Goal: Transaction & Acquisition: Purchase product/service

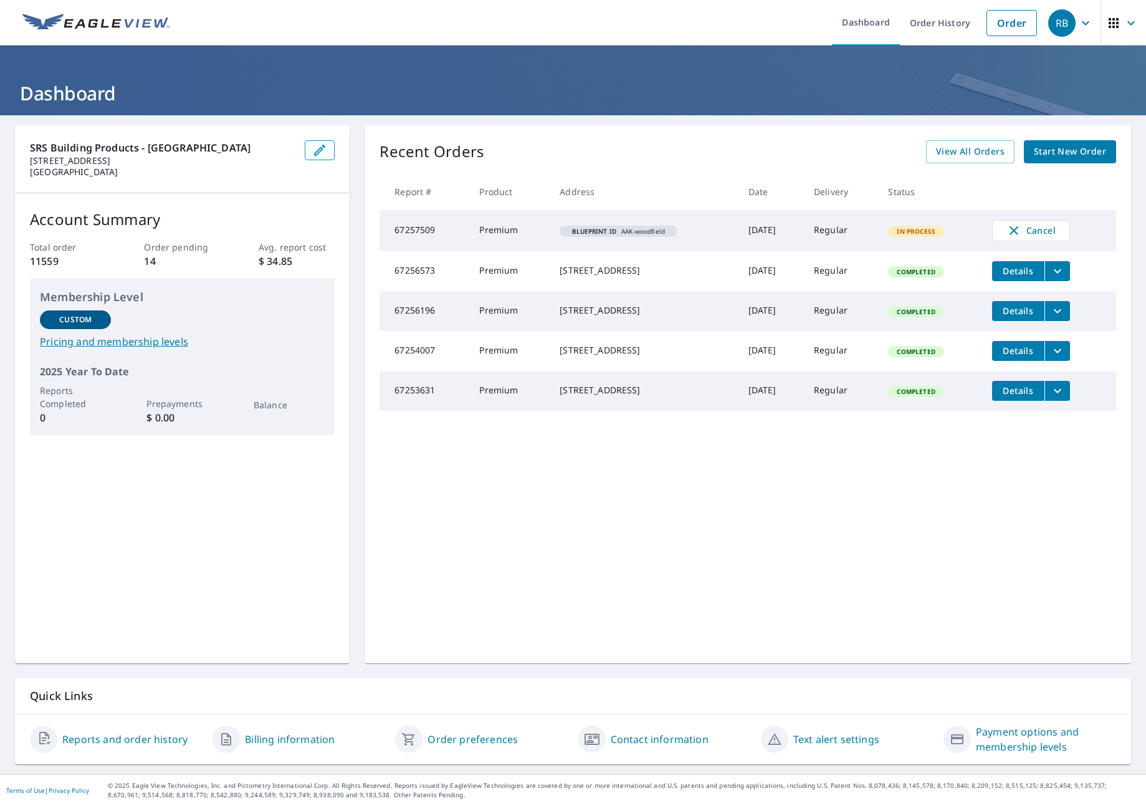
click at [1051, 174] on th at bounding box center [1049, 191] width 134 height 37
click at [1040, 154] on span "Start New Order" at bounding box center [1070, 152] width 72 height 16
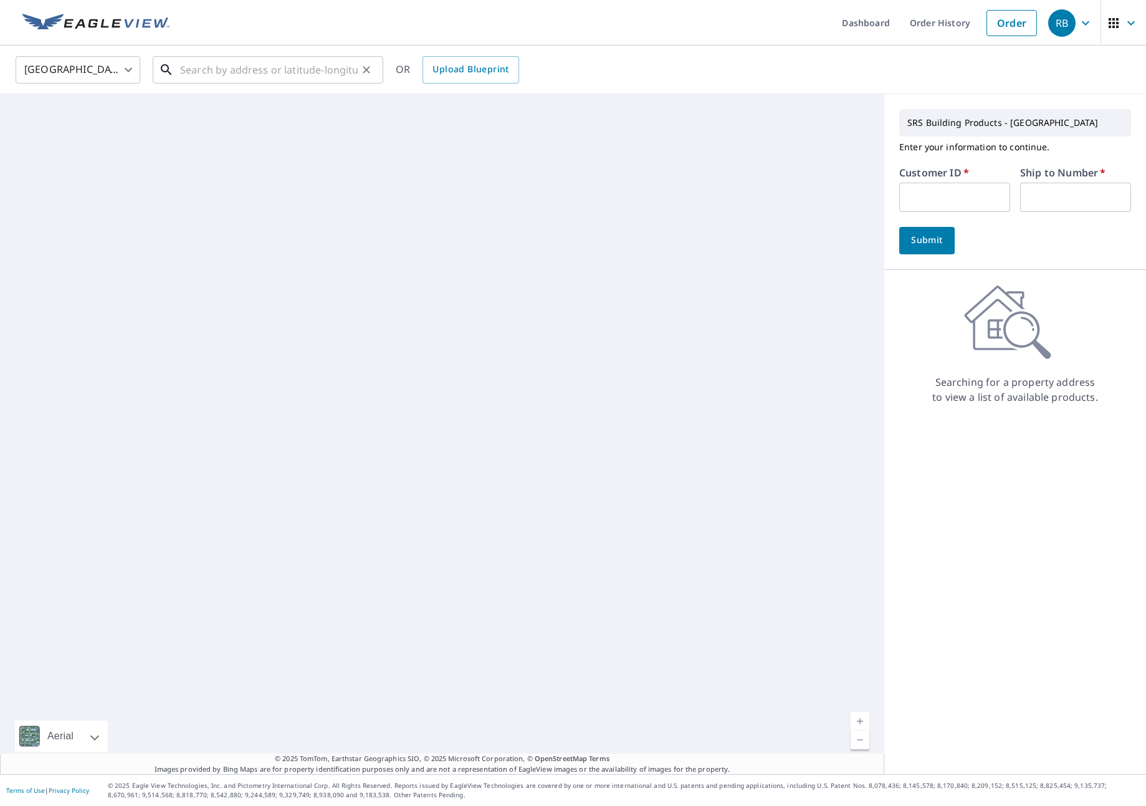
click at [312, 67] on input "text" at bounding box center [269, 69] width 178 height 35
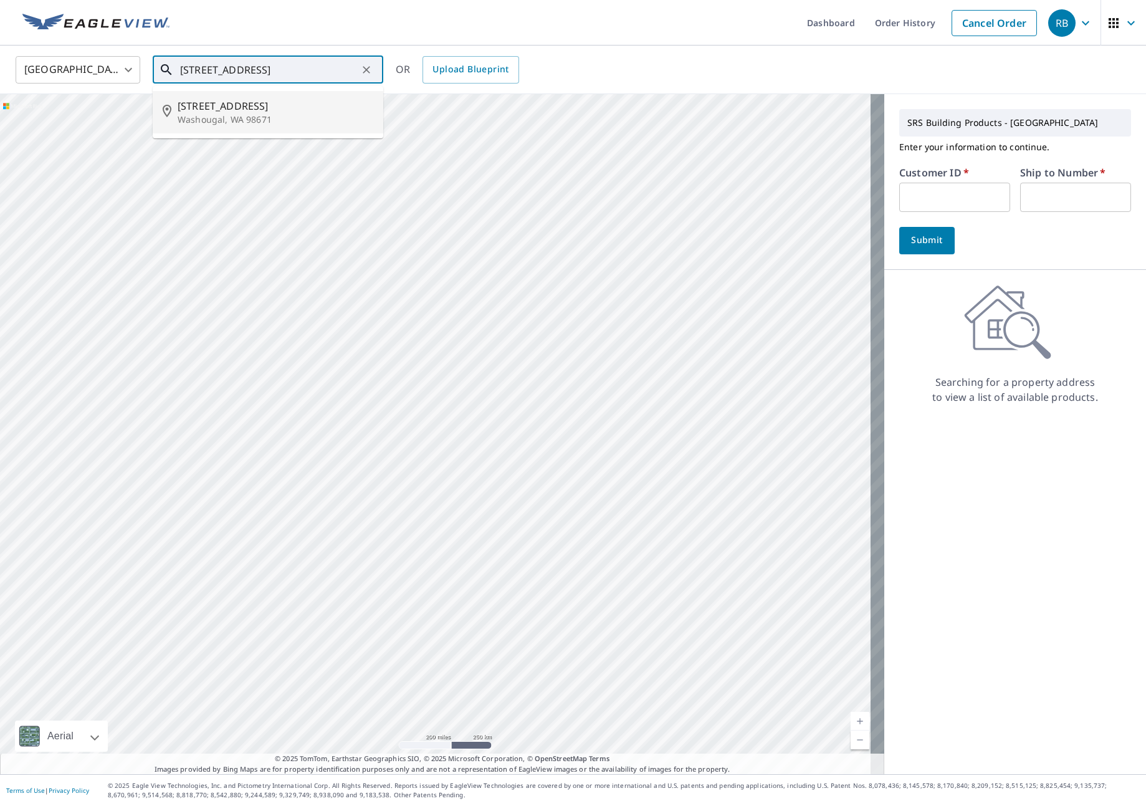
click at [274, 118] on p "Washougal, WA 98671" at bounding box center [276, 119] width 196 height 12
type input "[STREET_ADDRESS]"
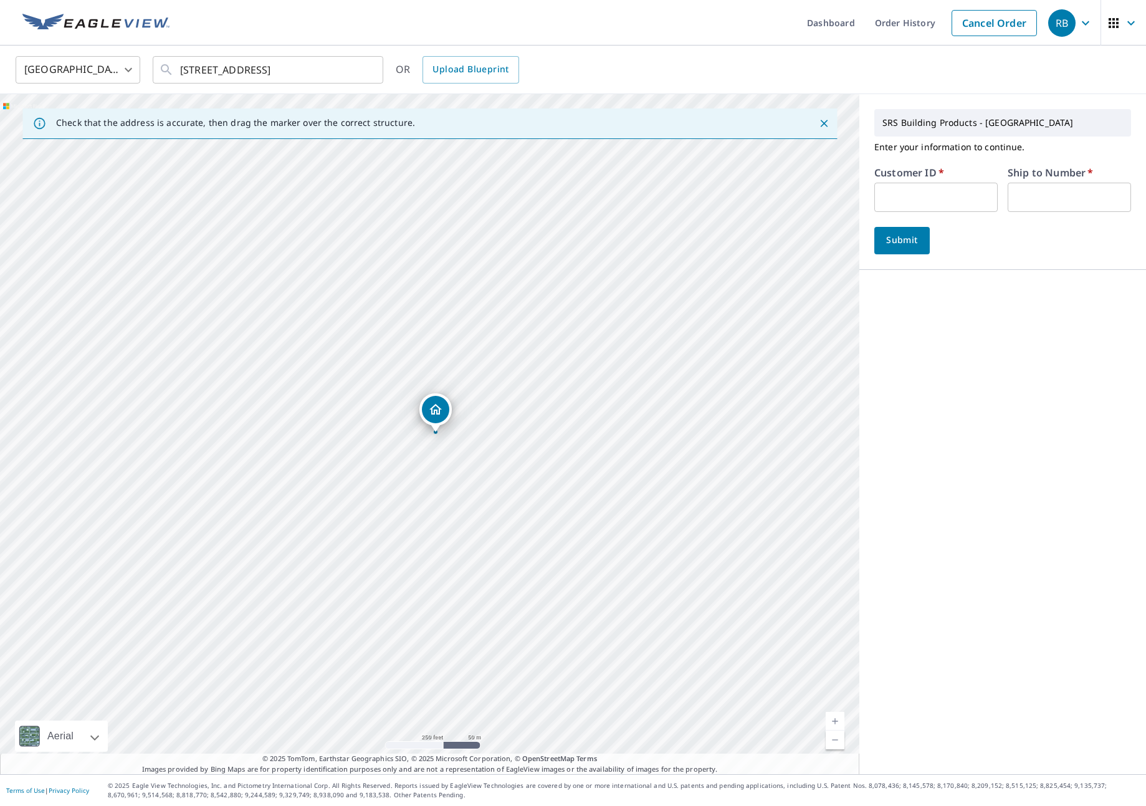
click at [883, 197] on input "text" at bounding box center [935, 197] width 123 height 29
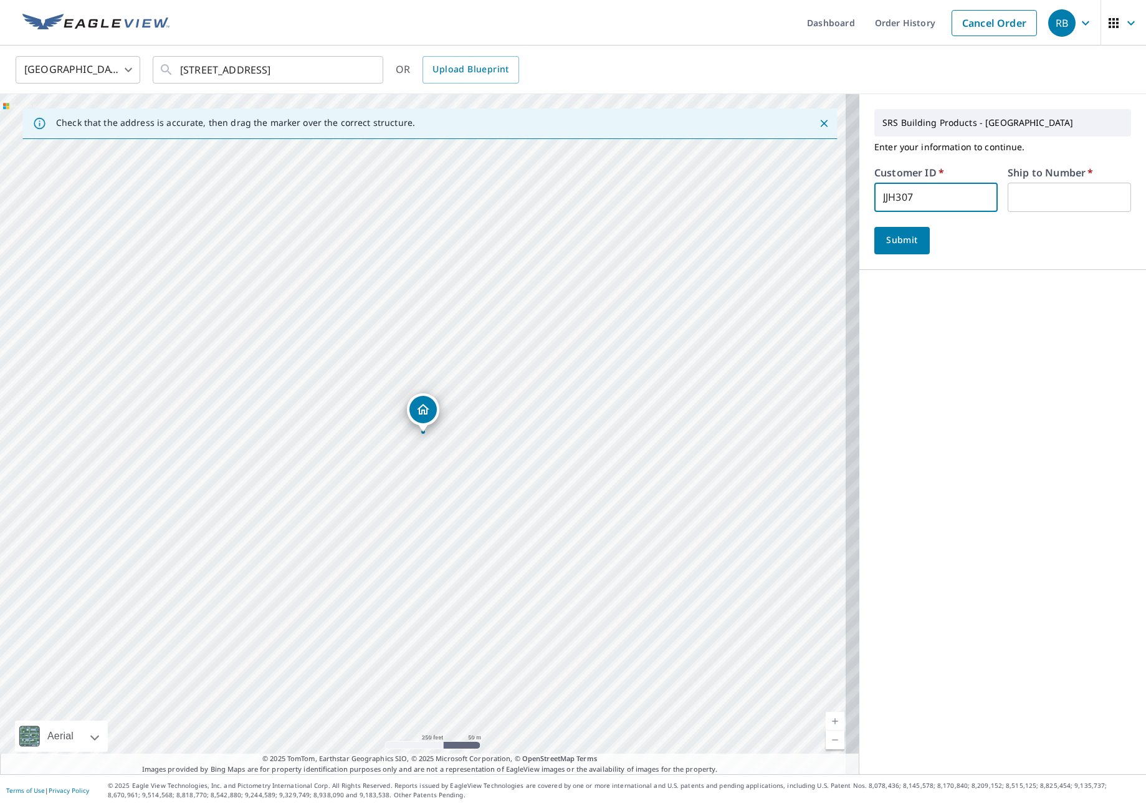
type input "JJH307"
type input "1"
click at [874, 252] on button "Submit" at bounding box center [901, 240] width 55 height 27
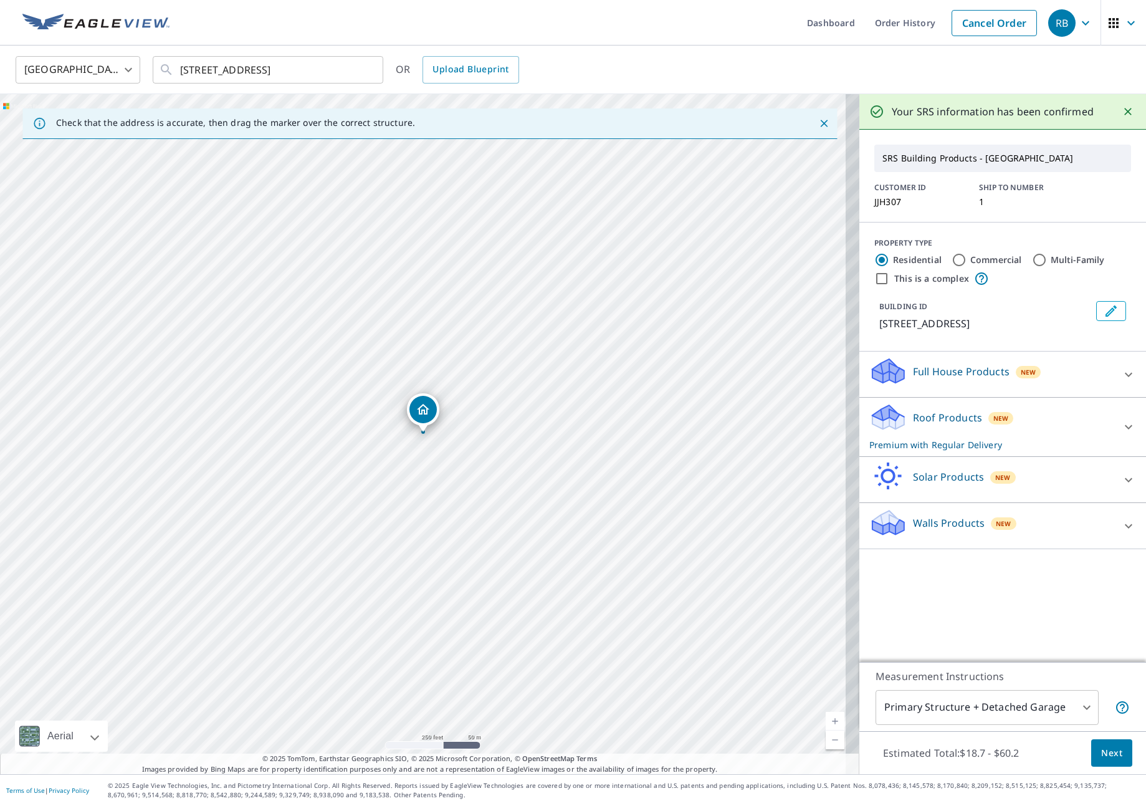
click at [999, 423] on div "Roof Products New Premium with Regular Delivery" at bounding box center [991, 427] width 244 height 49
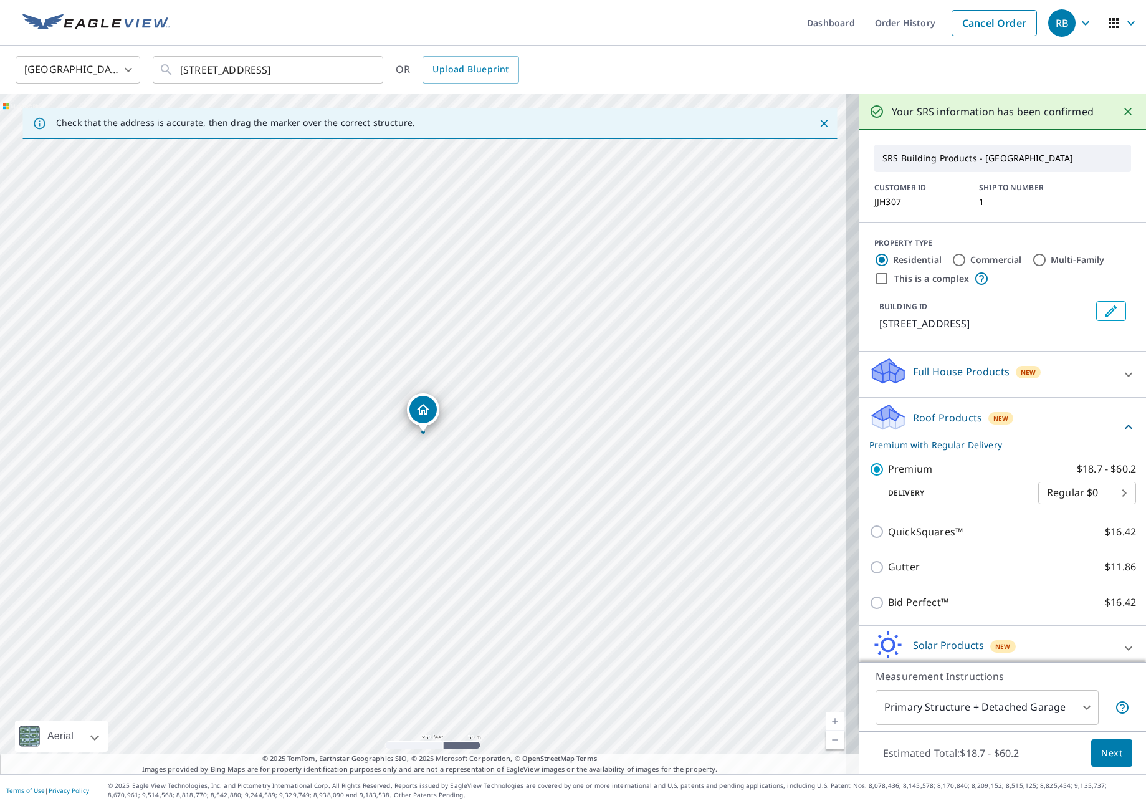
click at [1103, 755] on span "Next" at bounding box center [1111, 753] width 21 height 16
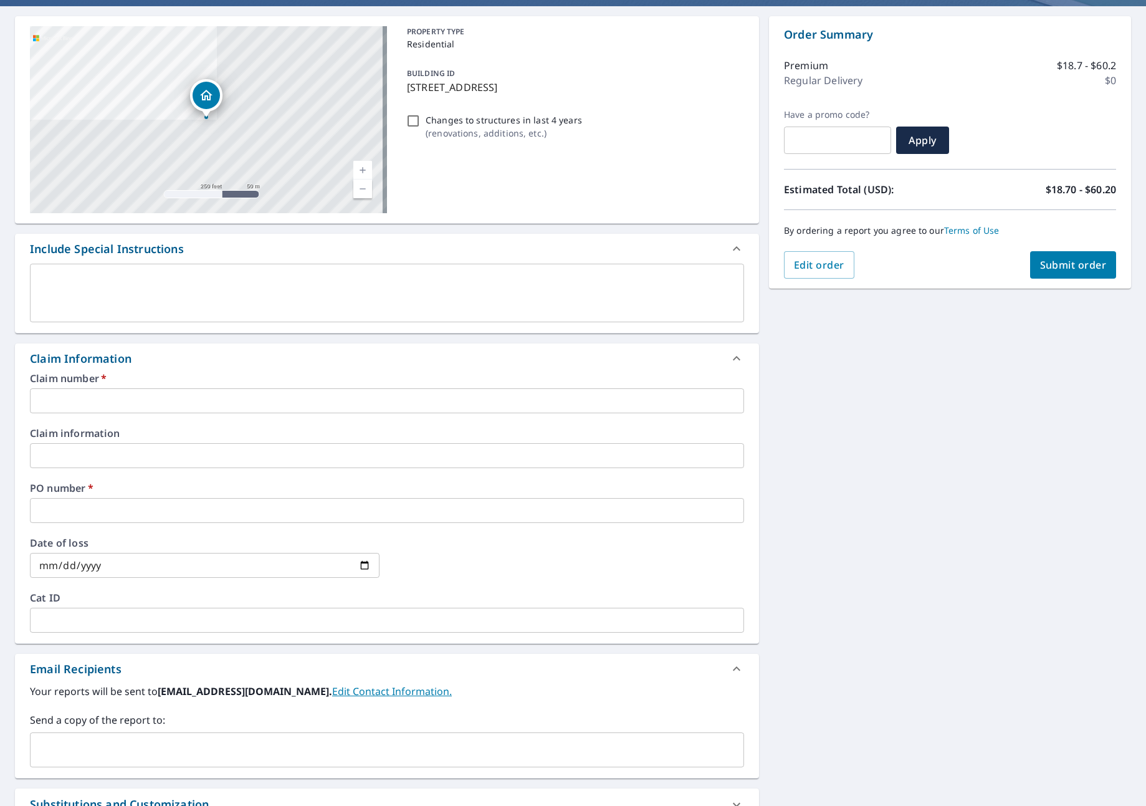
scroll to position [257, 0]
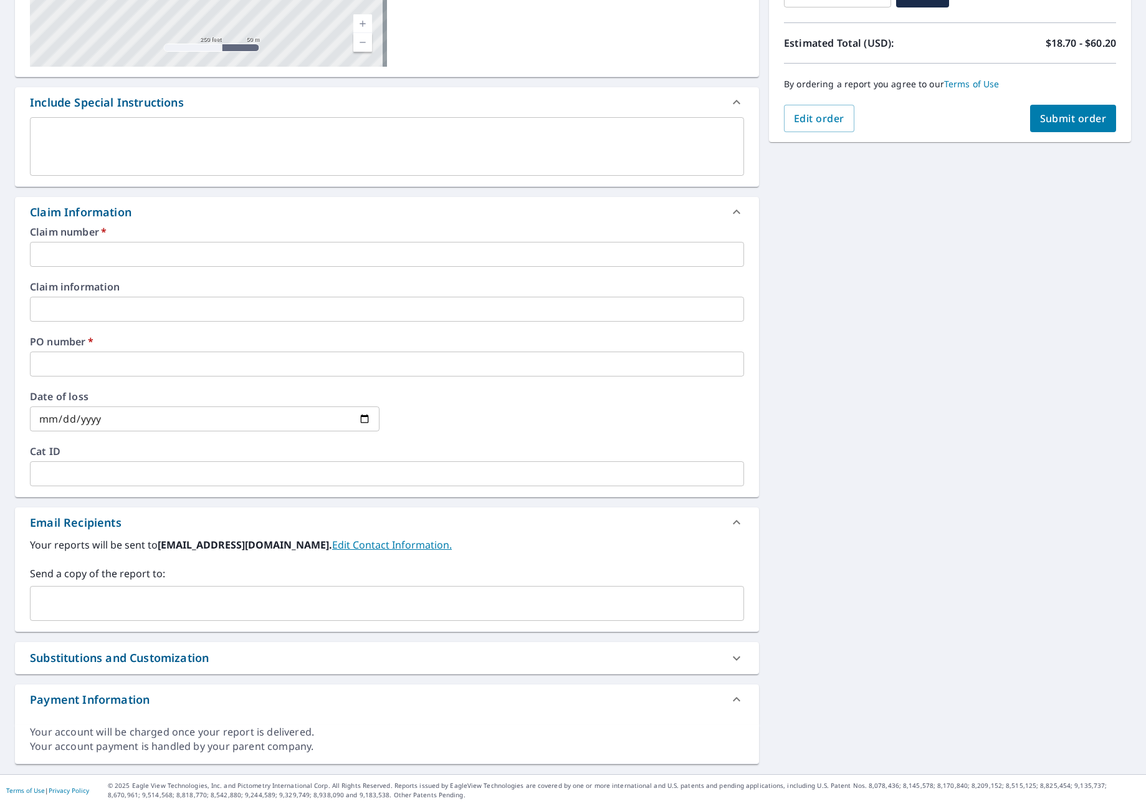
click at [64, 242] on input "text" at bounding box center [387, 254] width 714 height 25
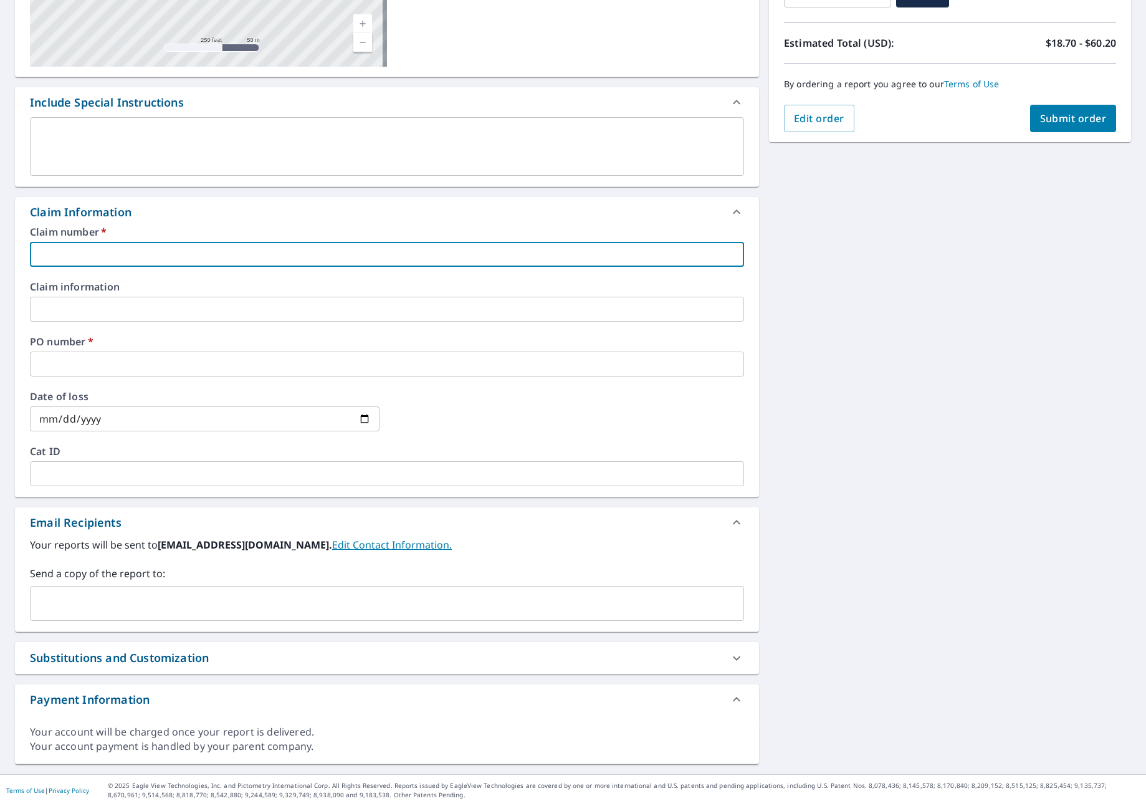
type input "J"
checkbox input "true"
type input "JN"
checkbox input "true"
type input "JNJ"
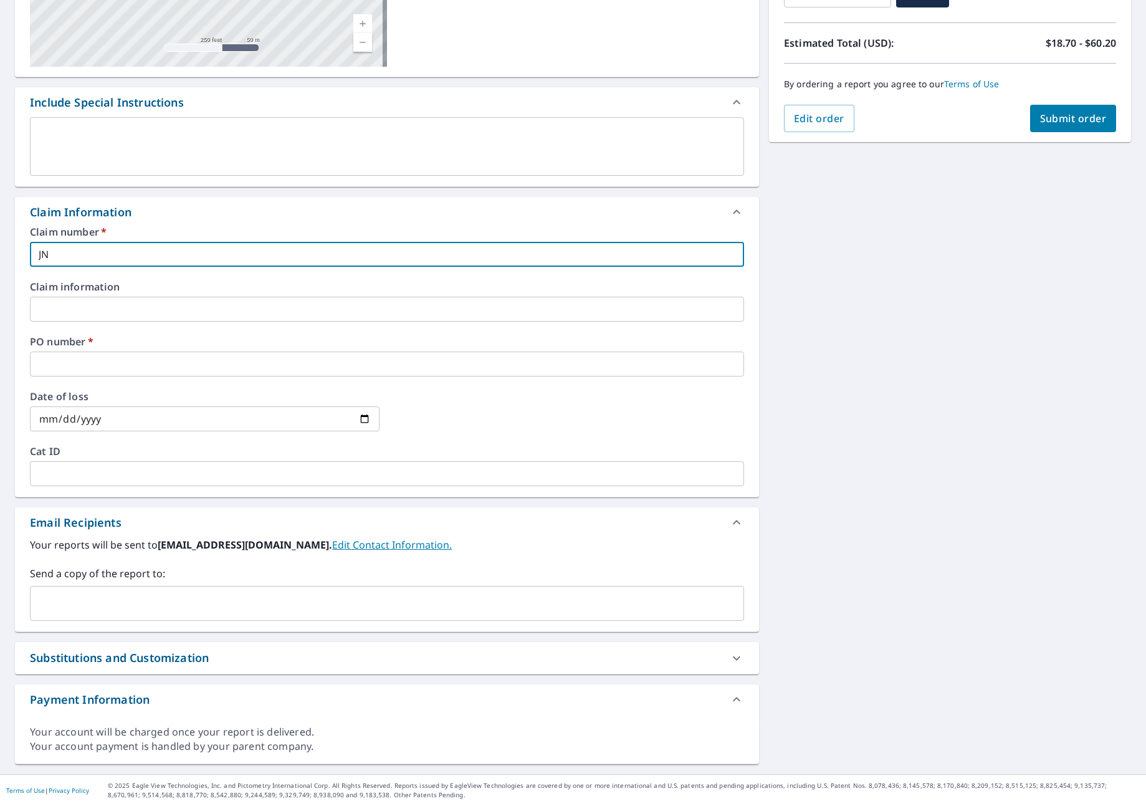
checkbox input "true"
type input "JNJ"
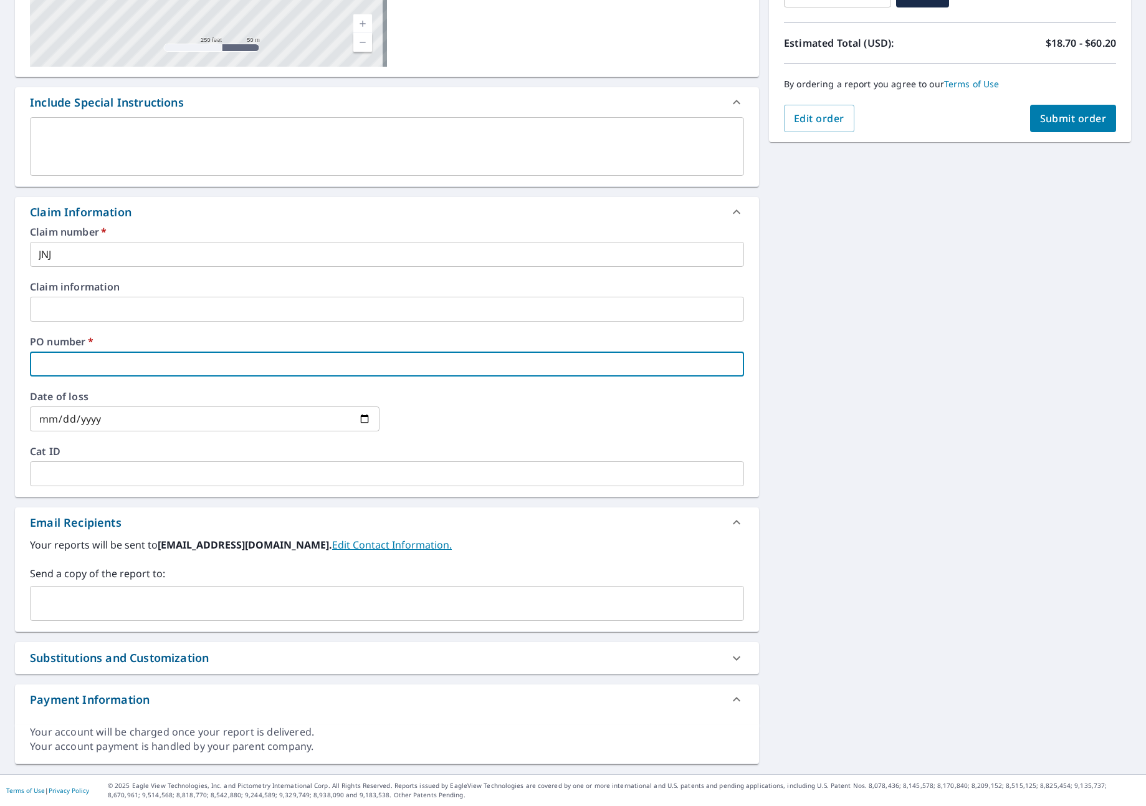
type input "J"
checkbox input "true"
type input "JN"
checkbox input "true"
type input "JNJ"
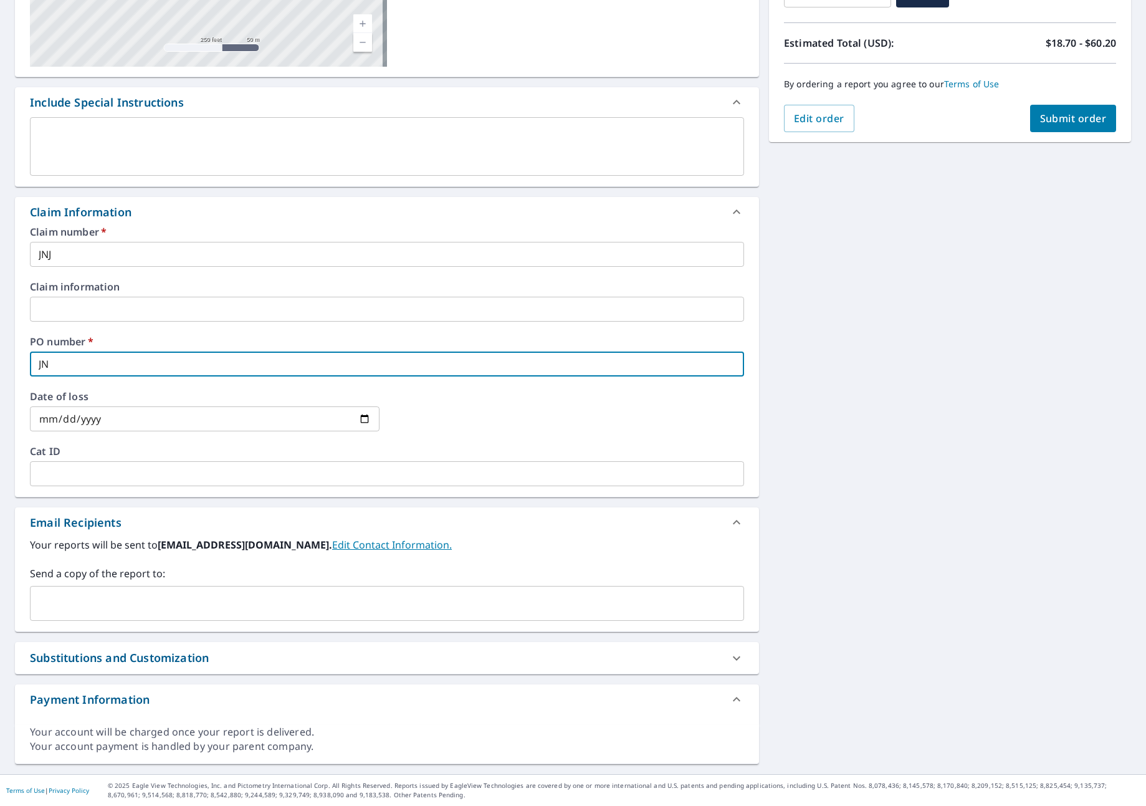
checkbox input "true"
type input "JNJ"
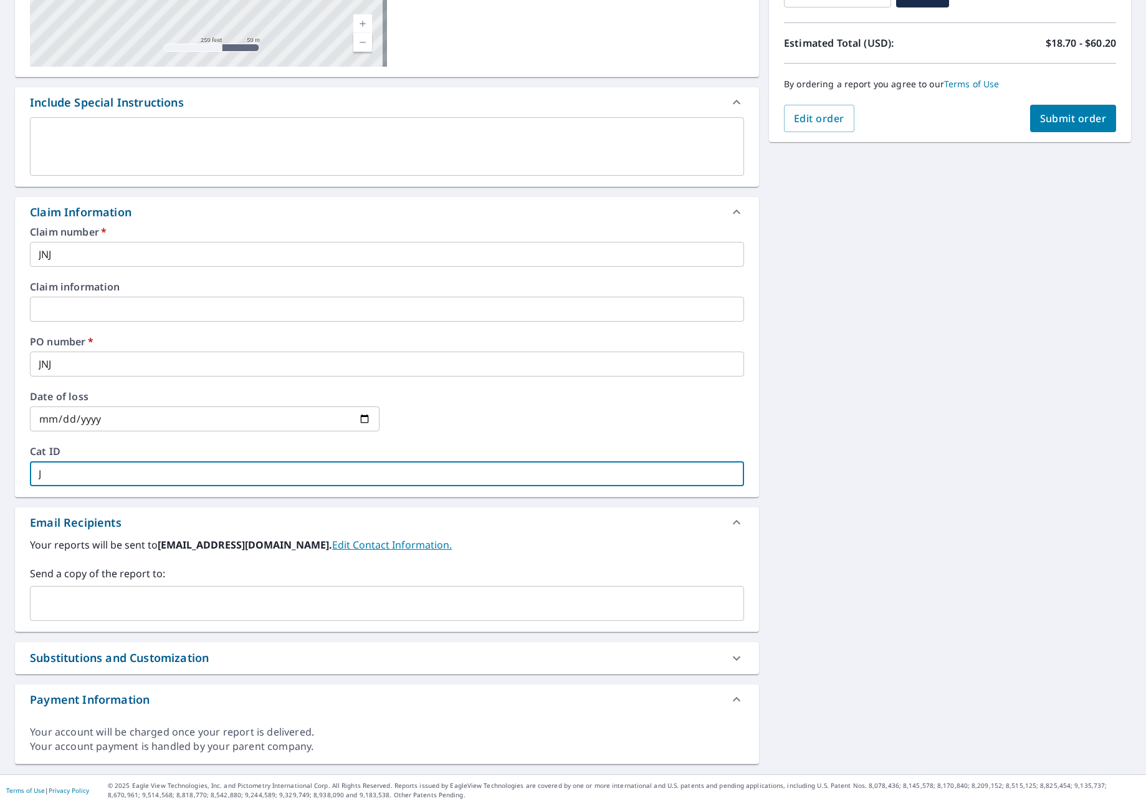
type input "J"
checkbox input "true"
type input "JN"
checkbox input "true"
type input "JNJ"
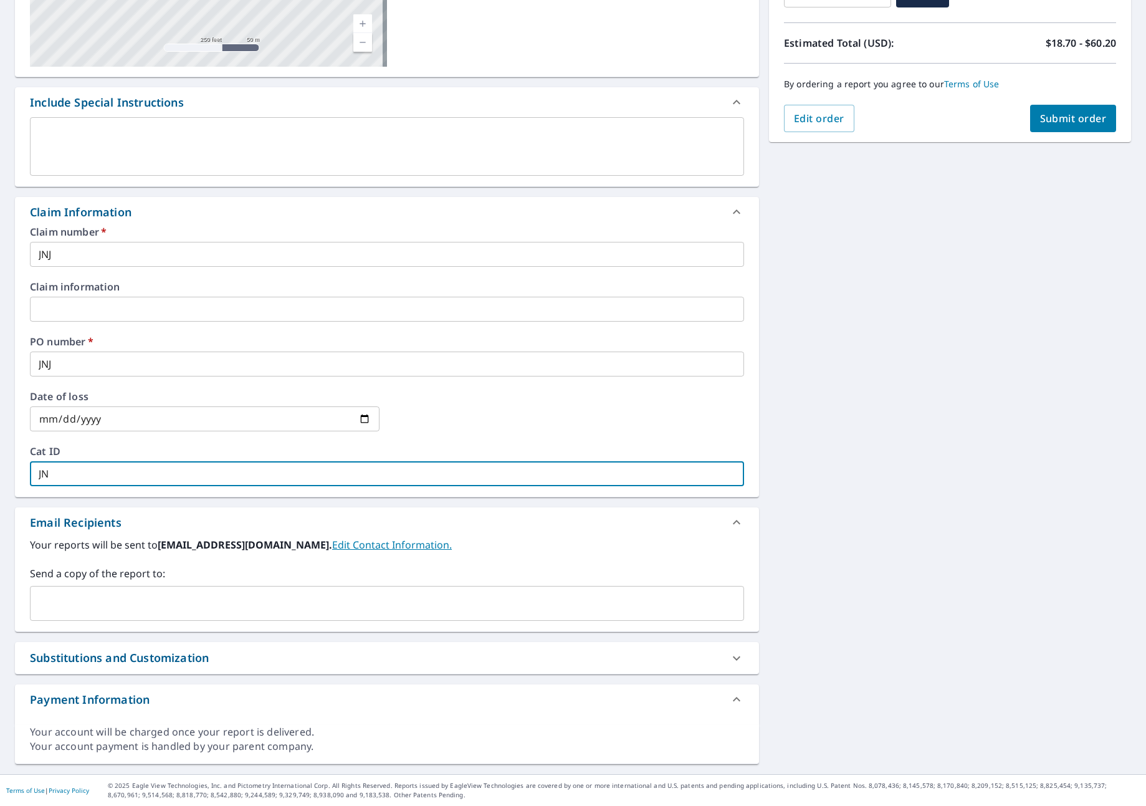
checkbox input "true"
type input "JNJ"
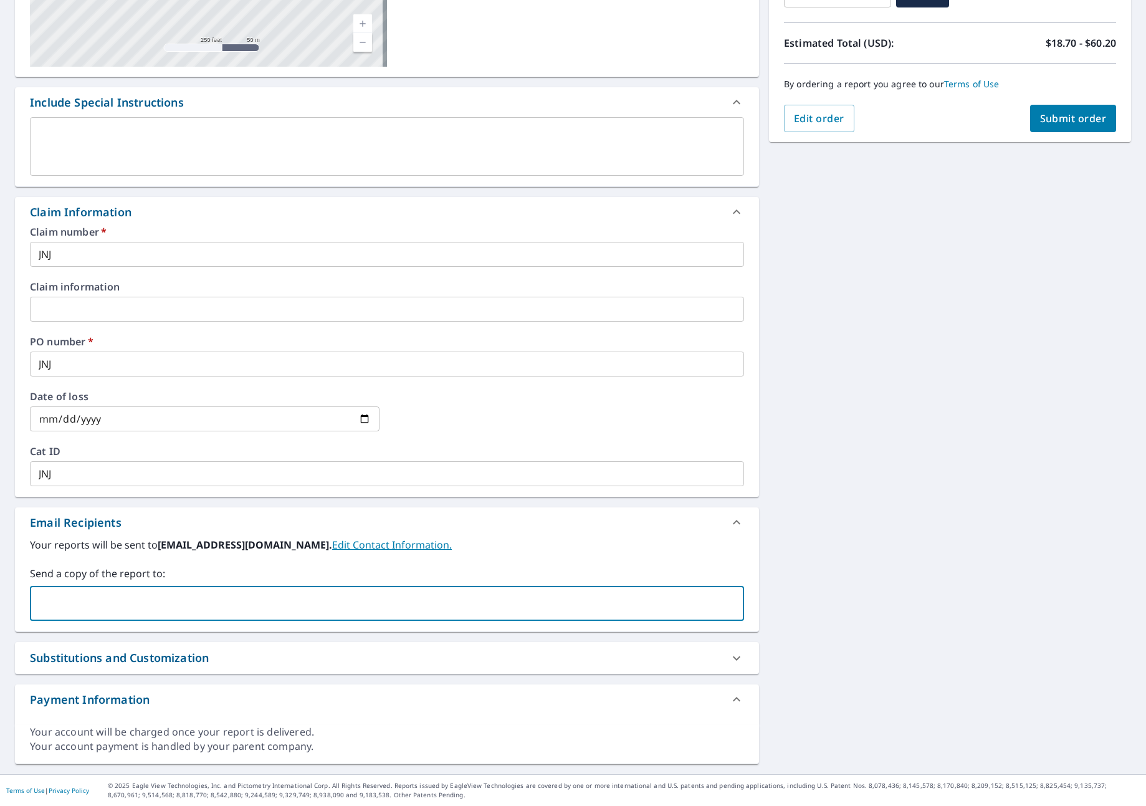
type input "S"
type input "[PERSON_NAME][EMAIL_ADDRESS]"
checkbox input "true"
type input "J"
type input "[PERSON_NAME][EMAIL_ADDRESS]"
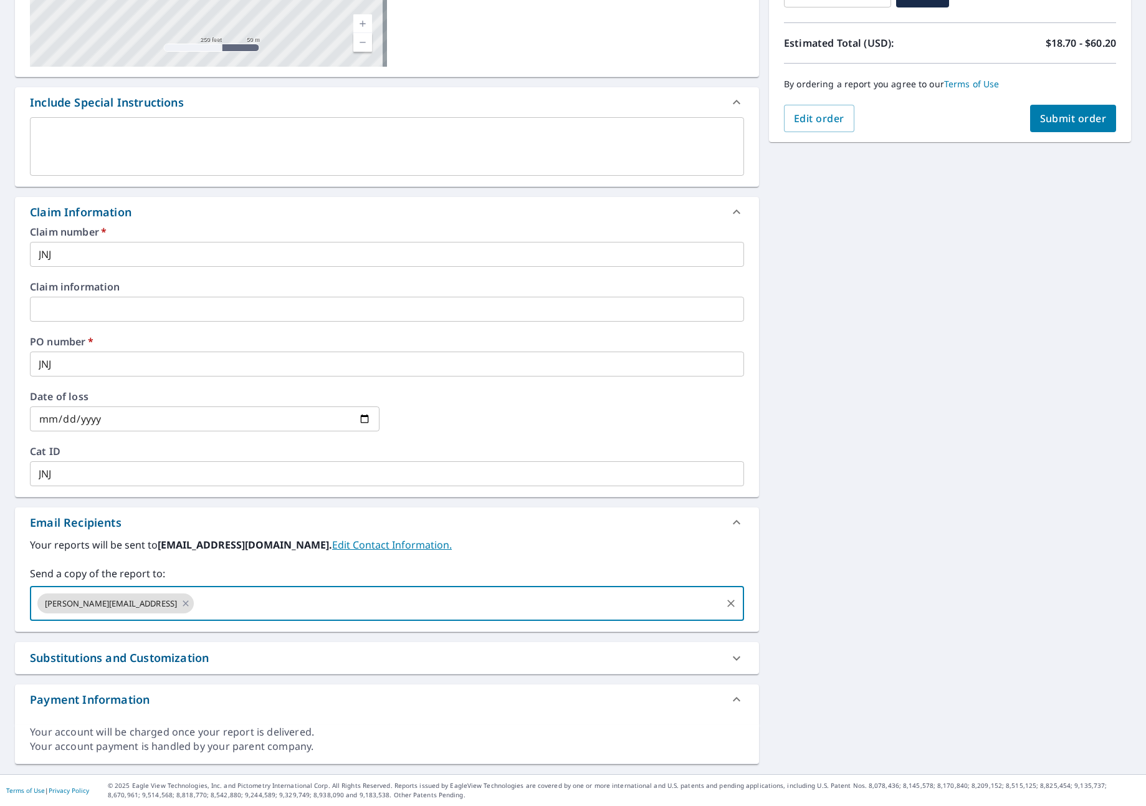
checkbox input "true"
type input "[PERSON_NAME][EMAIL_ADDRESS][DOMAIN_NAME]"
checkbox input "true"
type input "[PERSON_NAME][EMAIL_ADDRESS][DOMAIN_NAME]"
checkbox input "true"
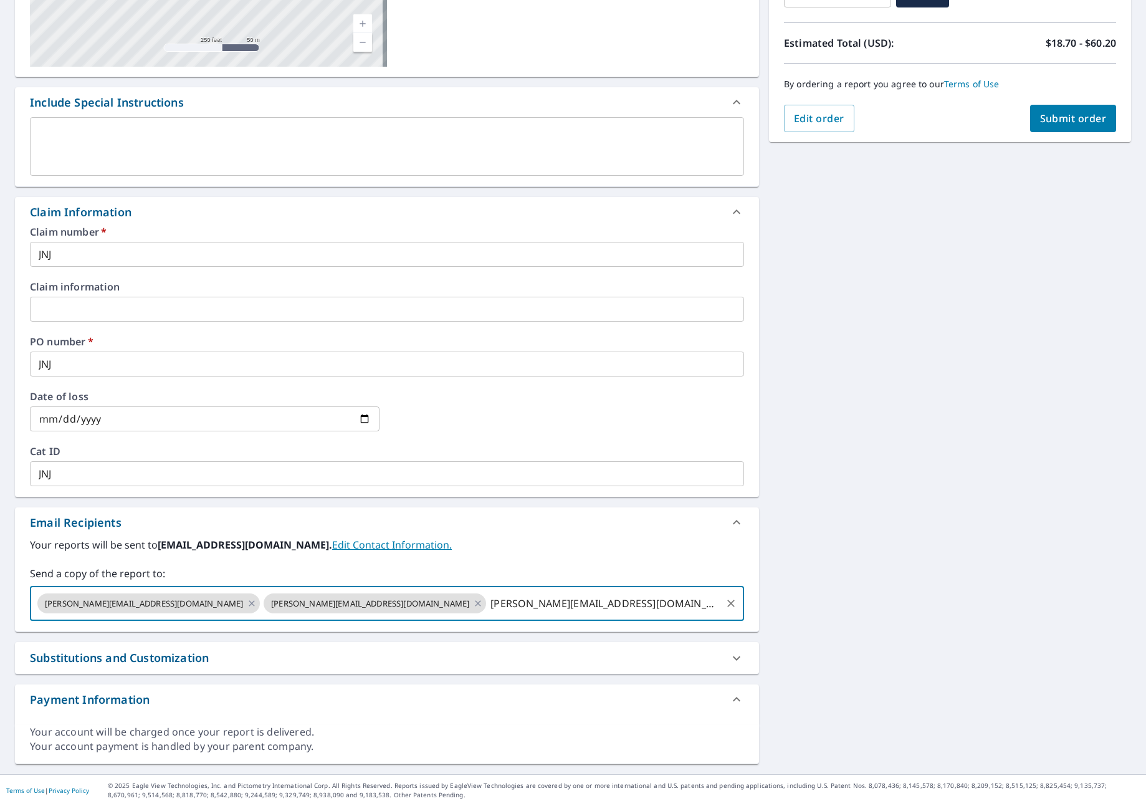
type input "[PERSON_NAME][EMAIL_ADDRESS][DOMAIN_NAME]"
checkbox input "true"
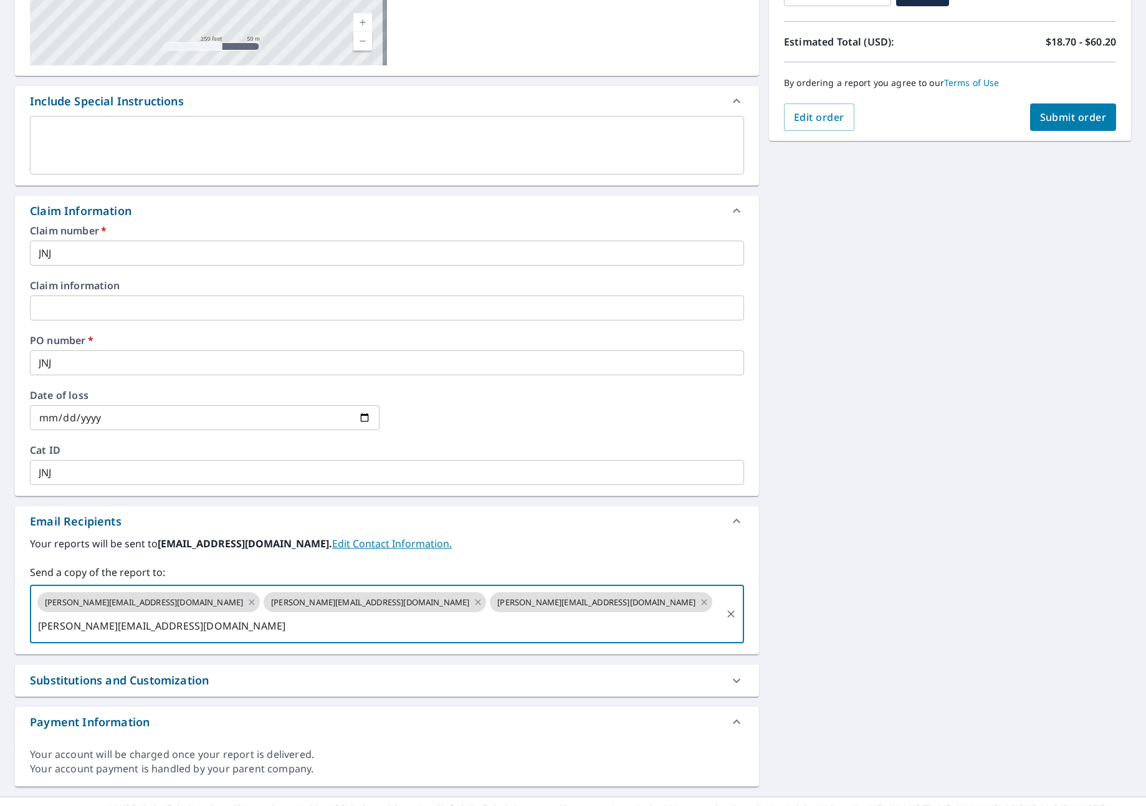
type input "[PERSON_NAME][EMAIL_ADDRESS][DOMAIN_NAME]"
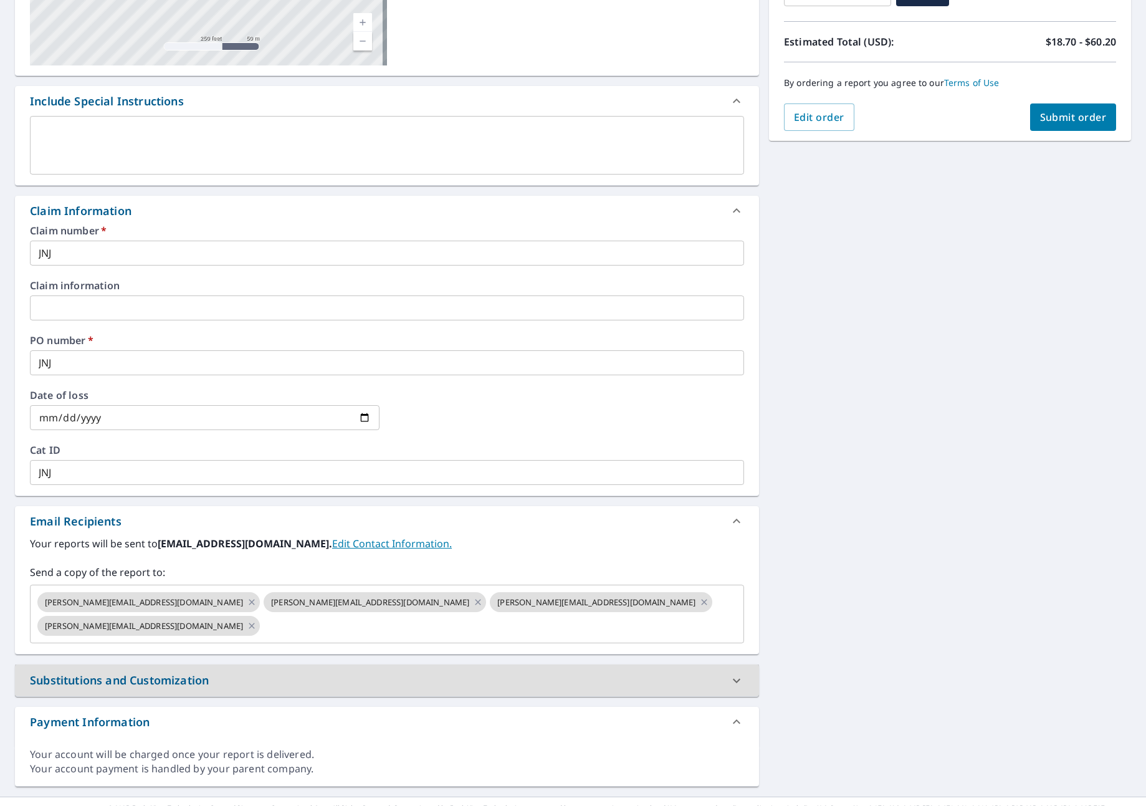
click at [1061, 102] on div "By ordering a report you agree to our Terms of Use" at bounding box center [950, 82] width 332 height 41
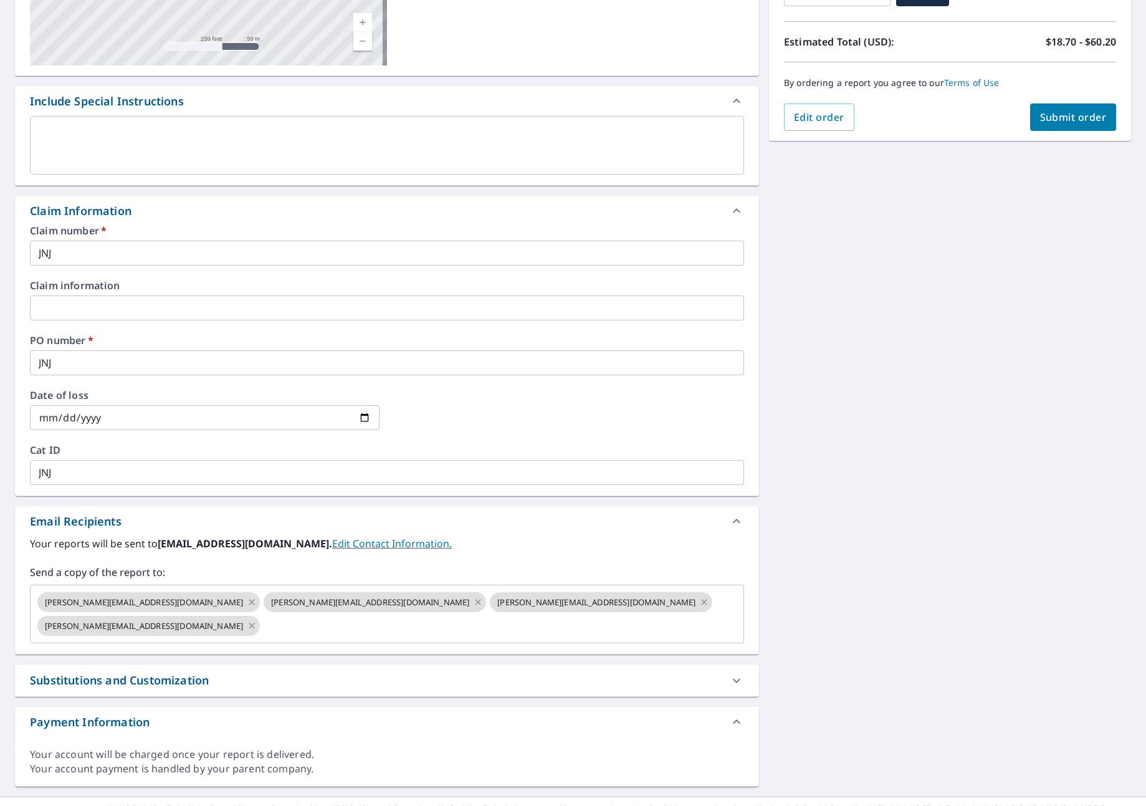
click at [1061, 111] on span "Submit order" at bounding box center [1073, 117] width 67 height 14
checkbox input "true"
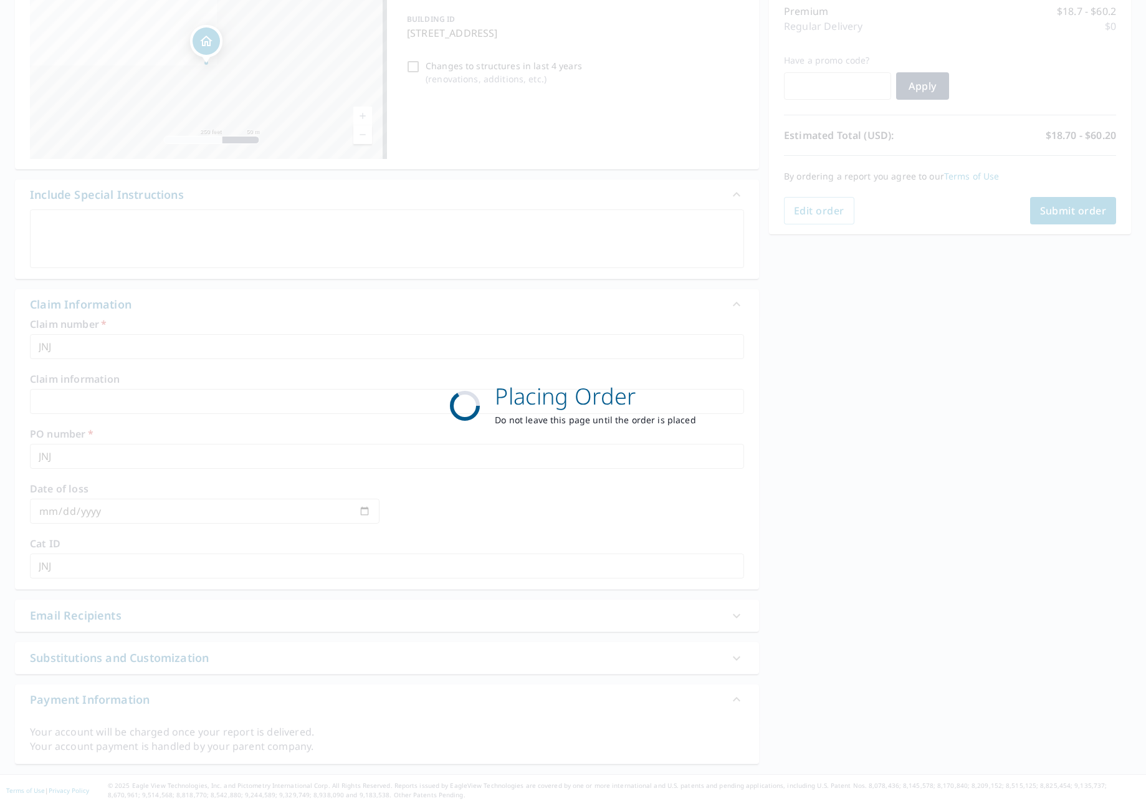
scroll to position [165, 0]
